Goal: Task Accomplishment & Management: Use online tool/utility

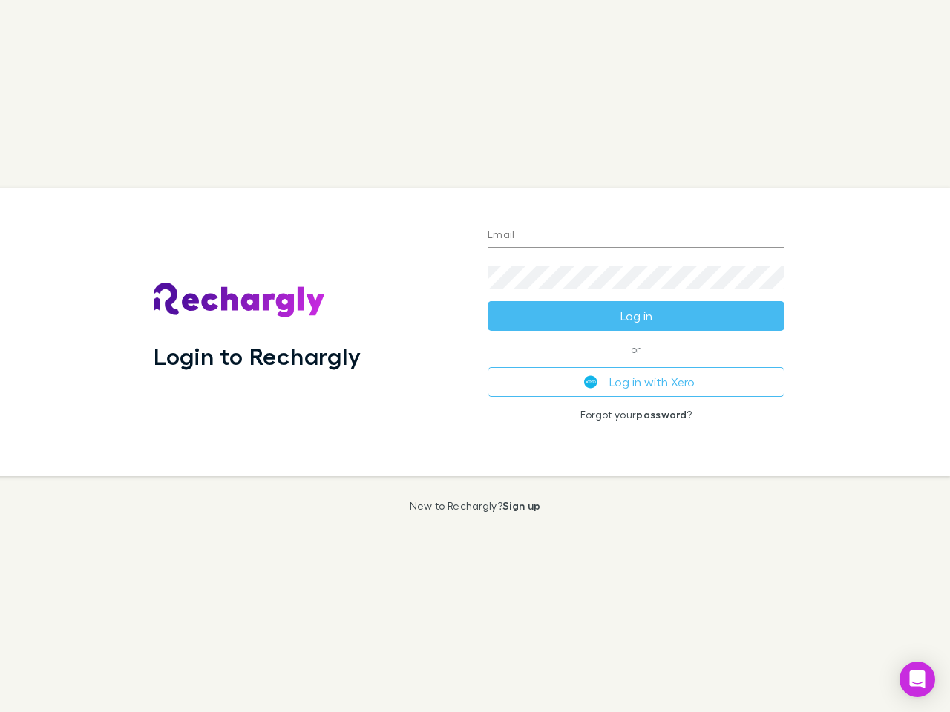
click at [475, 356] on div "Login to Rechargly" at bounding box center [309, 333] width 334 height 288
click at [636, 236] on input "Email" at bounding box center [636, 236] width 297 height 24
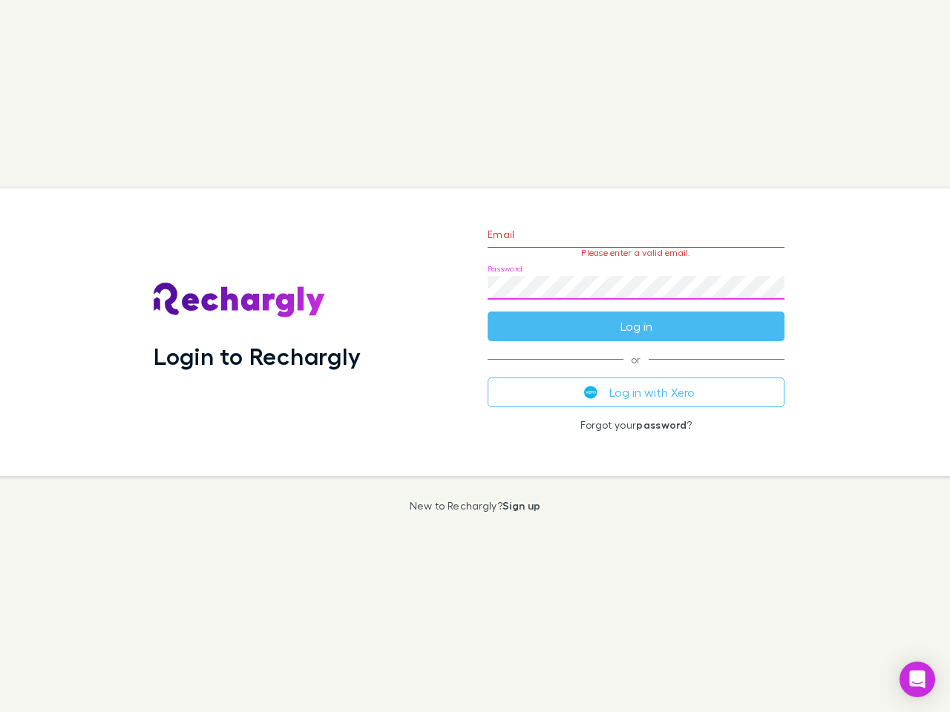
click at [636, 316] on form "Email Please enter a valid email. Password Log in" at bounding box center [636, 276] width 297 height 129
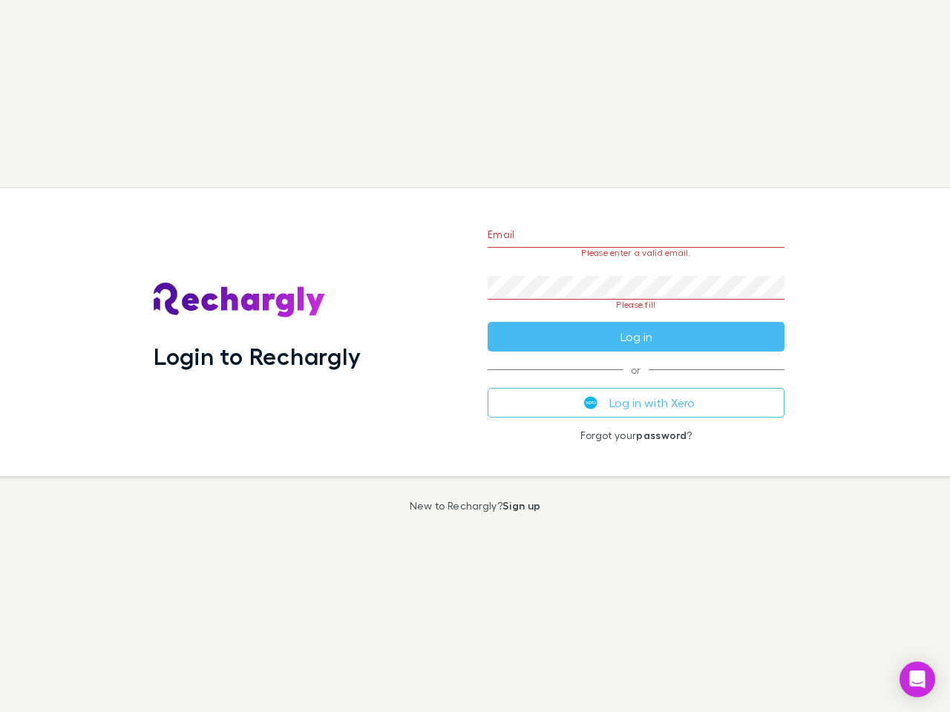
click at [636, 382] on div "Email Please enter a valid email. Password Please fill Log in or Log in with Xe…" at bounding box center [636, 333] width 321 height 288
click at [917, 680] on icon "Open Intercom Messenger" at bounding box center [918, 680] width 16 height 18
